Goal: Information Seeking & Learning: Learn about a topic

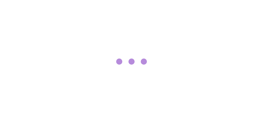
scroll to position [53, 0]
click at [0, 0] on span "開辦科目" at bounding box center [0, 0] width 0 height 0
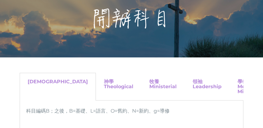
scroll to position [70, 0]
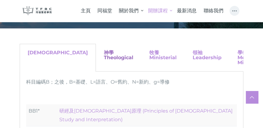
click at [104, 52] on link "神學 Theological" at bounding box center [119, 55] width 30 height 11
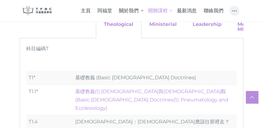
scroll to position [123, 0]
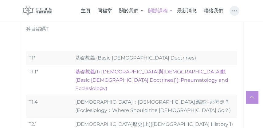
click at [99, 74] on link "基礎教義(1) 聖靈觀與教會觀 (Basic Christian Doctrines(1): Pneumatology and Ecclesiology)" at bounding box center [151, 80] width 153 height 22
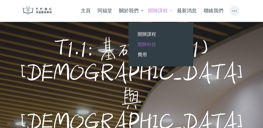
click at [146, 43] on span "開辦科目" at bounding box center [147, 44] width 18 height 6
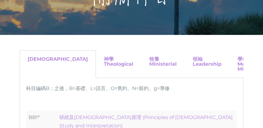
scroll to position [88, 0]
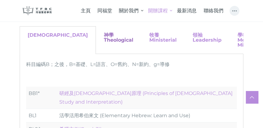
click at [104, 41] on link "神學 Theological" at bounding box center [119, 37] width 30 height 11
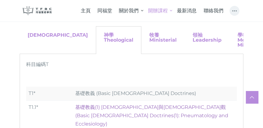
click at [99, 106] on link "基礎教義(1) [DEMOGRAPHIC_DATA]與[DEMOGRAPHIC_DATA]觀 (Basic [DEMOGRAPHIC_DATA] Doctri…" at bounding box center [151, 115] width 153 height 22
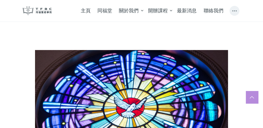
scroll to position [229, 0]
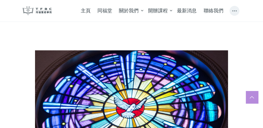
click at [115, 50] on img at bounding box center [131, 104] width 193 height 109
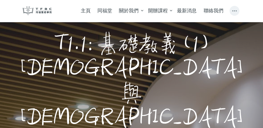
scroll to position [0, 0]
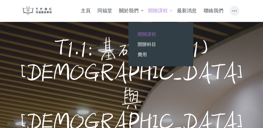
click at [147, 35] on span "開辦課程" at bounding box center [147, 34] width 18 height 6
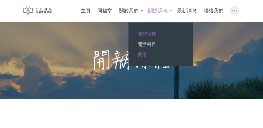
click at [139, 54] on span "費用" at bounding box center [142, 54] width 9 height 6
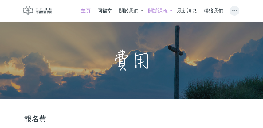
click at [86, 9] on span "主頁" at bounding box center [86, 11] width 10 height 6
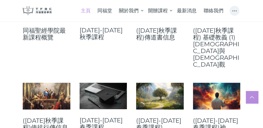
scroll to position [211, 0]
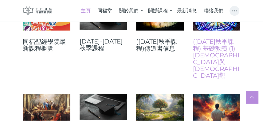
click at [219, 46] on link "([DATE]秋季課程) 基礎教義 (1) [DEMOGRAPHIC_DATA]與[DEMOGRAPHIC_DATA]觀" at bounding box center [217, 58] width 48 height 41
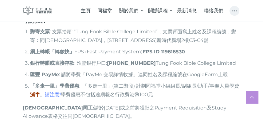
scroll to position [668, 0]
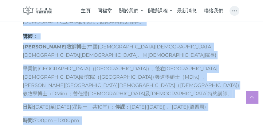
scroll to position [405, 0]
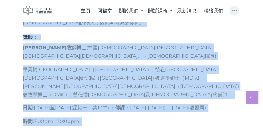
drag, startPoint x: 15, startPoint y: 46, endPoint x: 228, endPoint y: 46, distance: 212.7
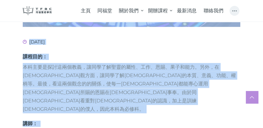
scroll to position [318, 0]
